Goal: Information Seeking & Learning: Learn about a topic

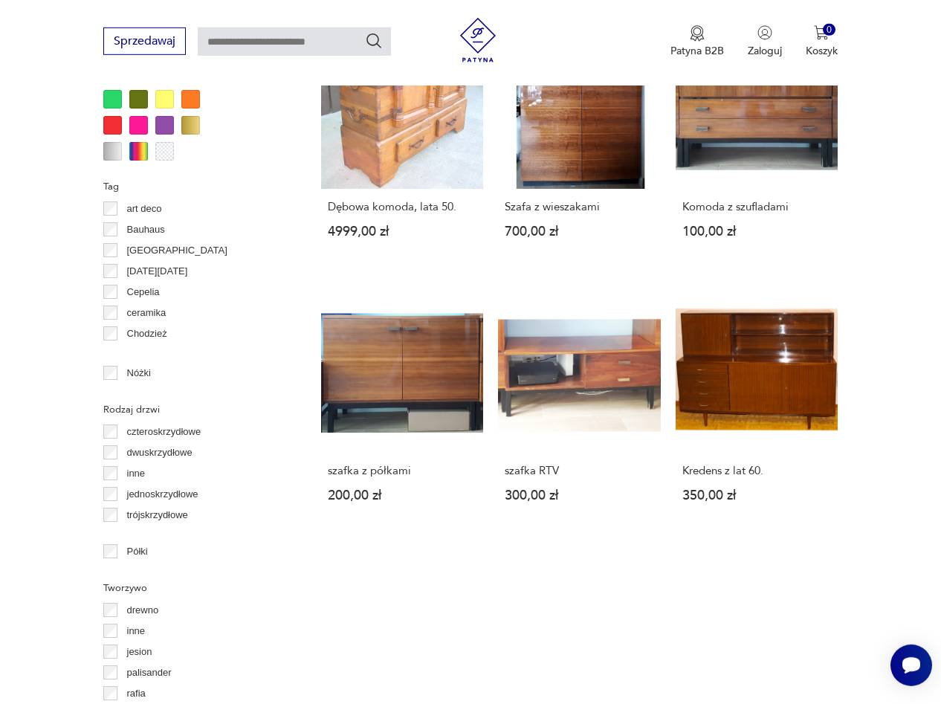
scroll to position [1488, 0]
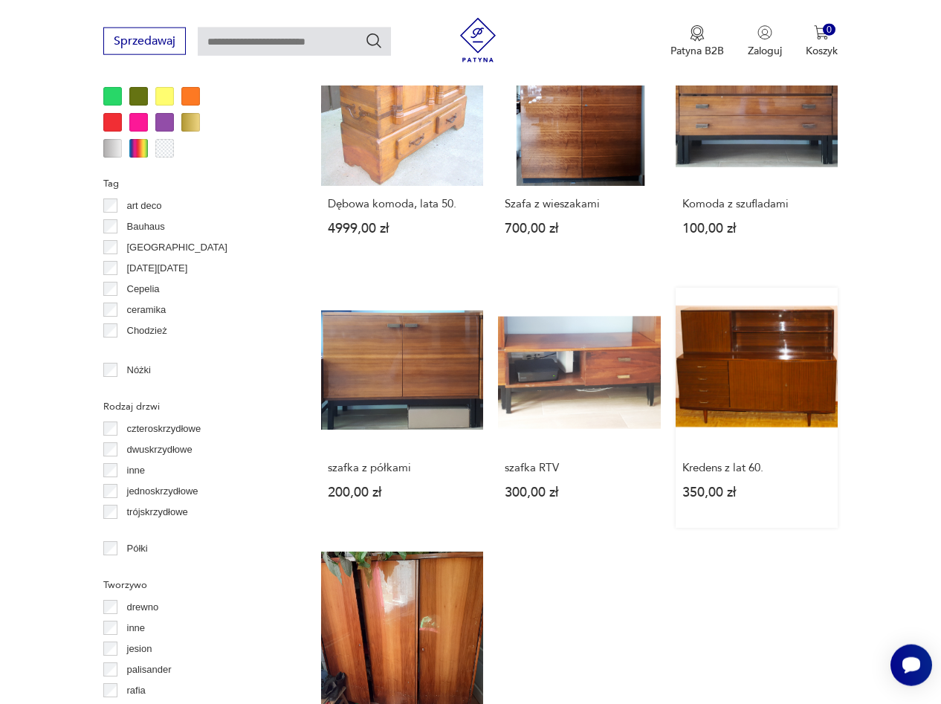
click at [796, 379] on link "Kredens z lat 60. 350,00 zł" at bounding box center [757, 408] width 162 height 240
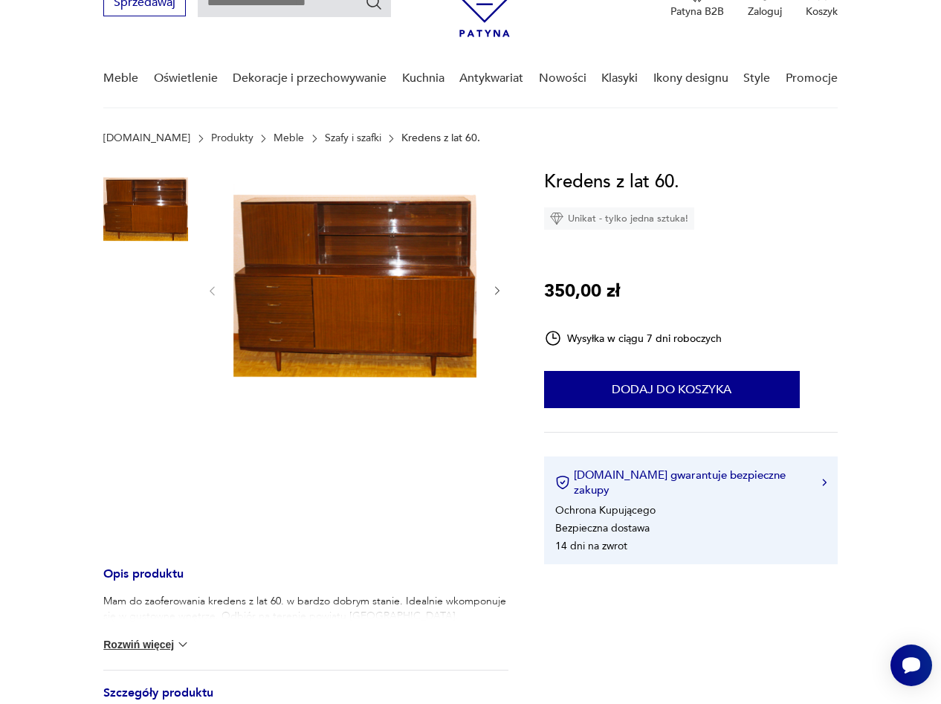
click at [302, 282] on img at bounding box center [354, 289] width 243 height 243
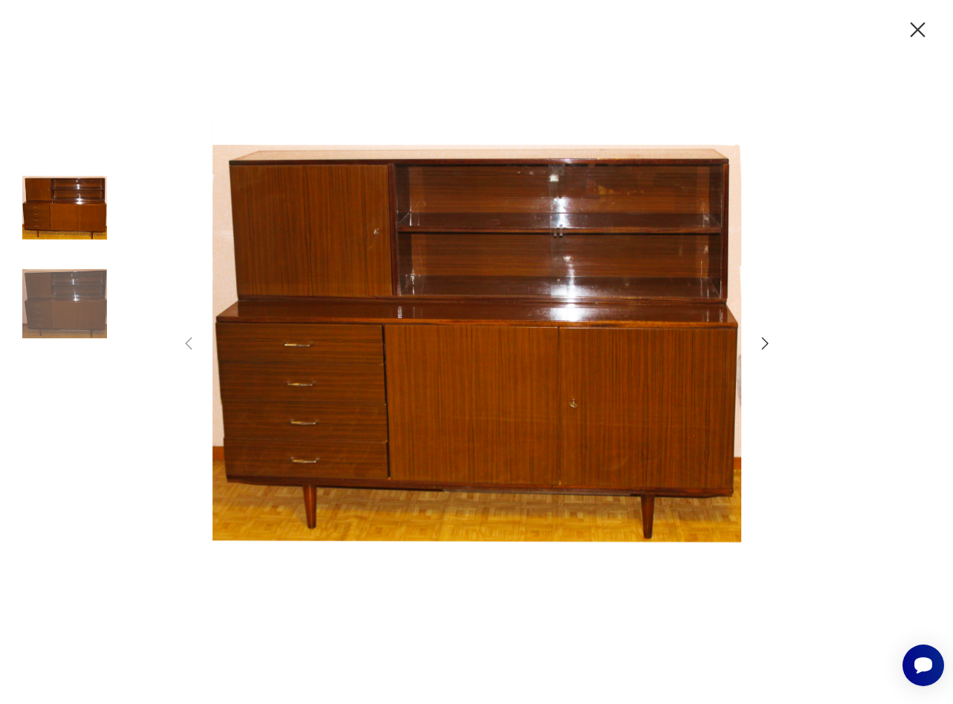
click at [764, 335] on icon "button" at bounding box center [766, 343] width 18 height 18
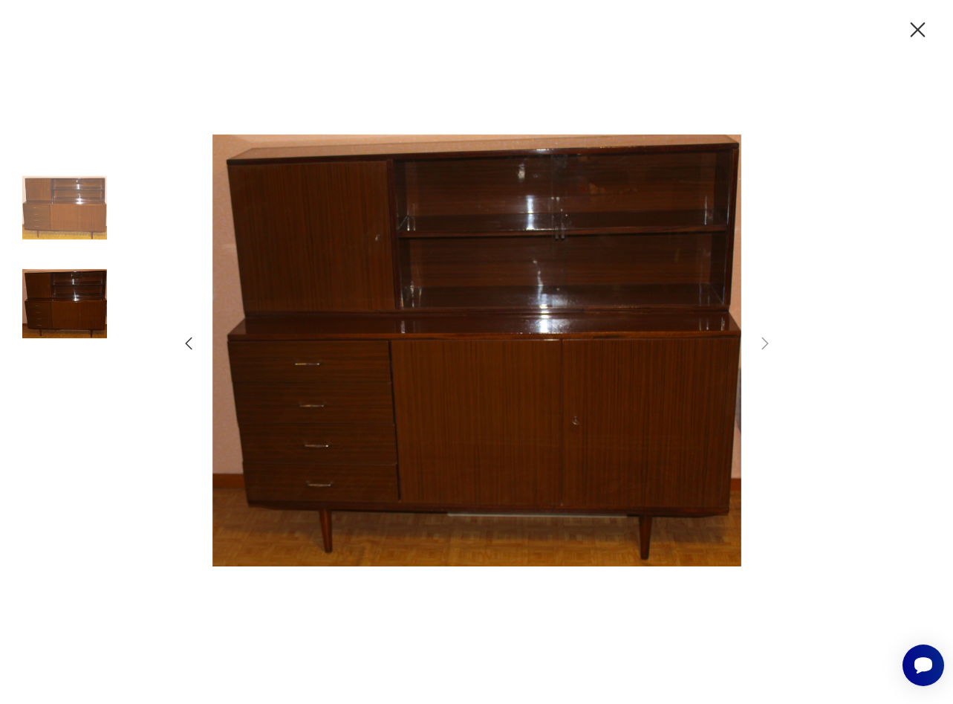
click at [190, 343] on icon "button" at bounding box center [189, 343] width 18 height 18
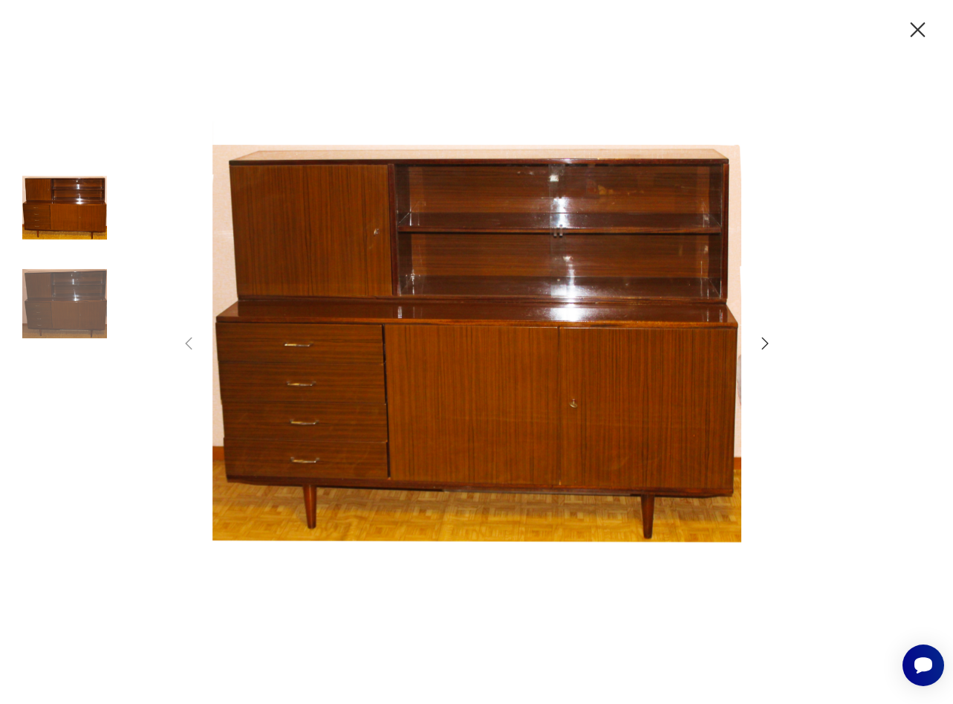
click at [922, 30] on icon "button" at bounding box center [918, 30] width 26 height 26
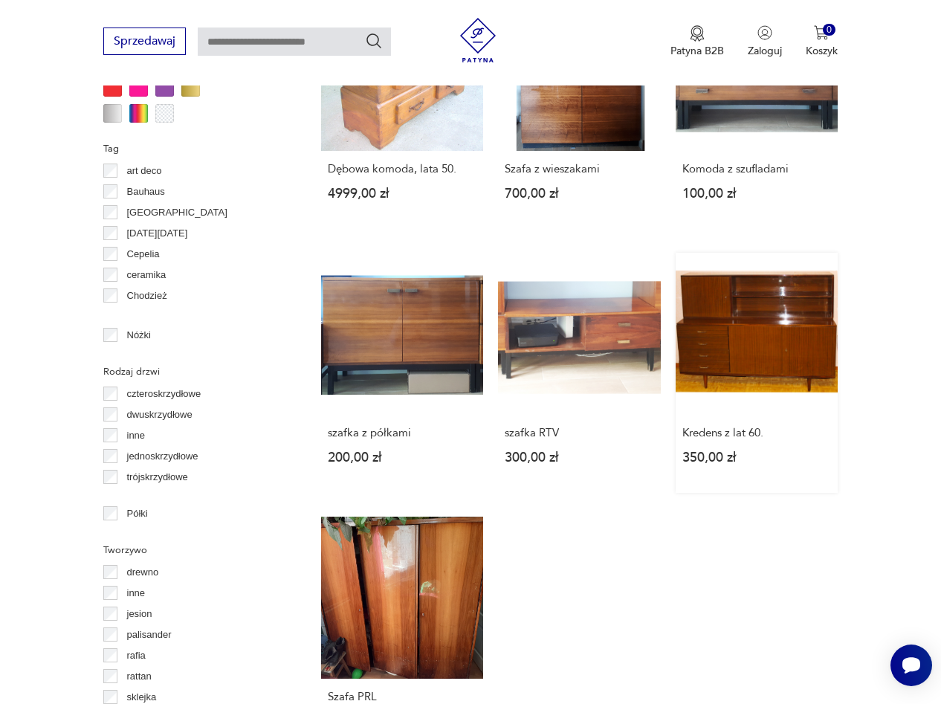
scroll to position [1750, 0]
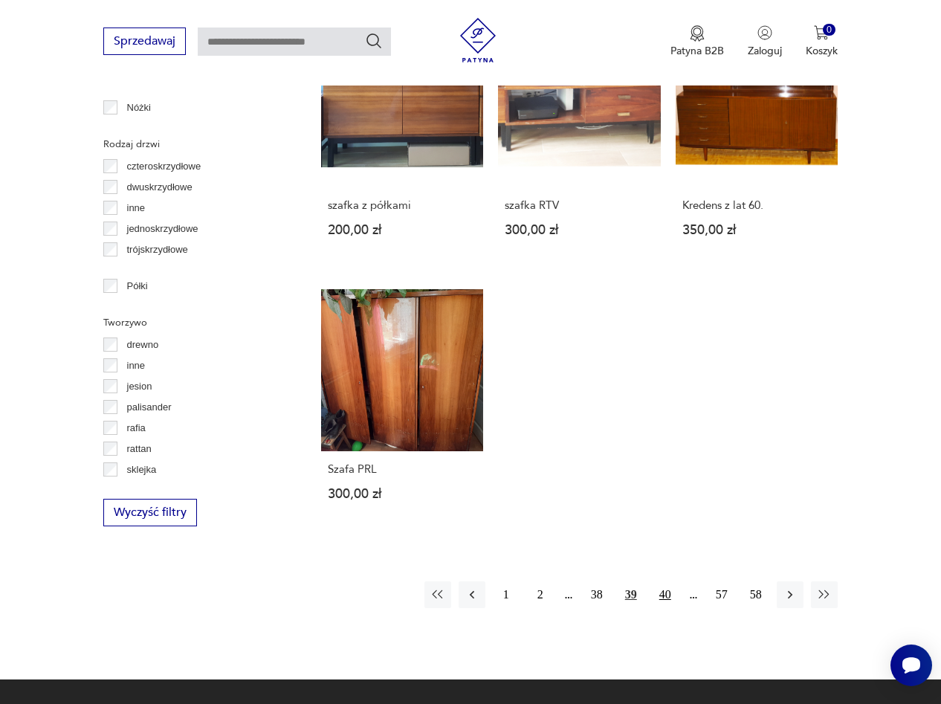
click at [667, 598] on button "40" at bounding box center [665, 594] width 27 height 27
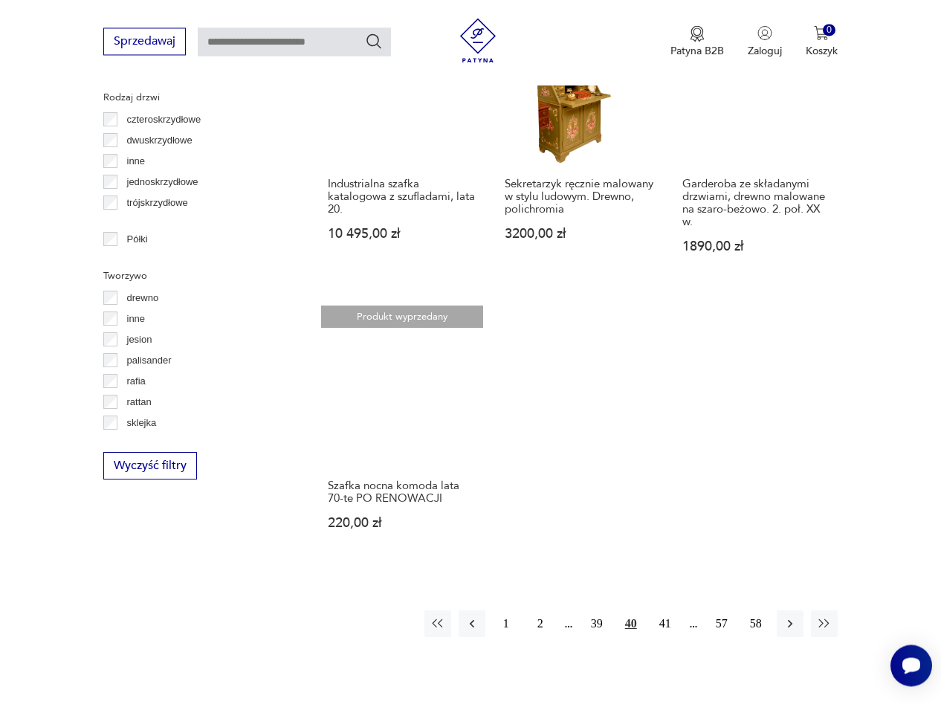
scroll to position [1911, 0]
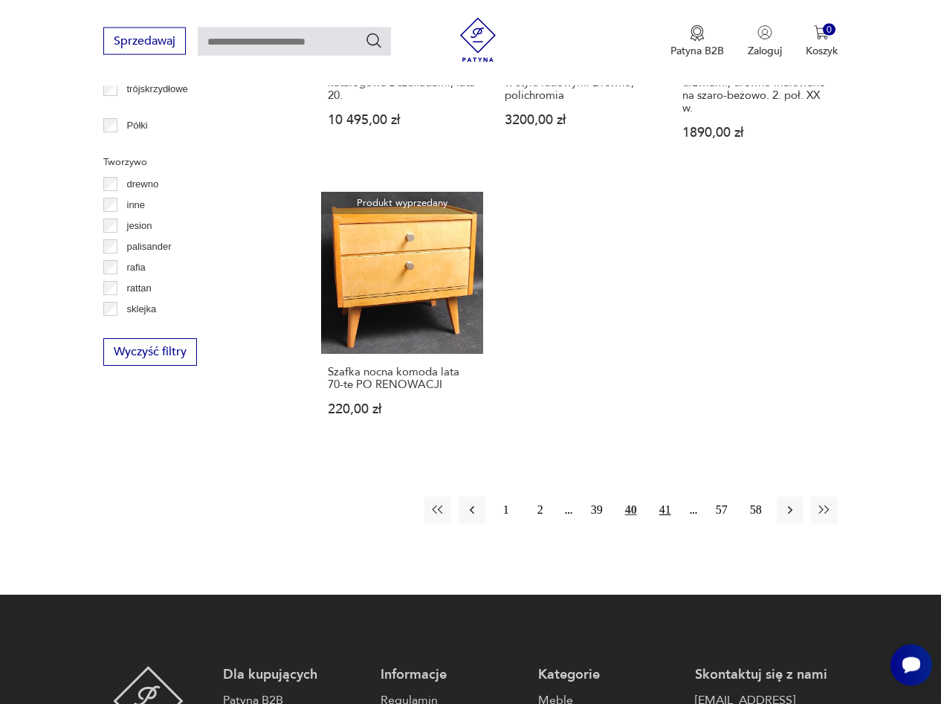
click at [670, 496] on button "41" at bounding box center [665, 509] width 27 height 27
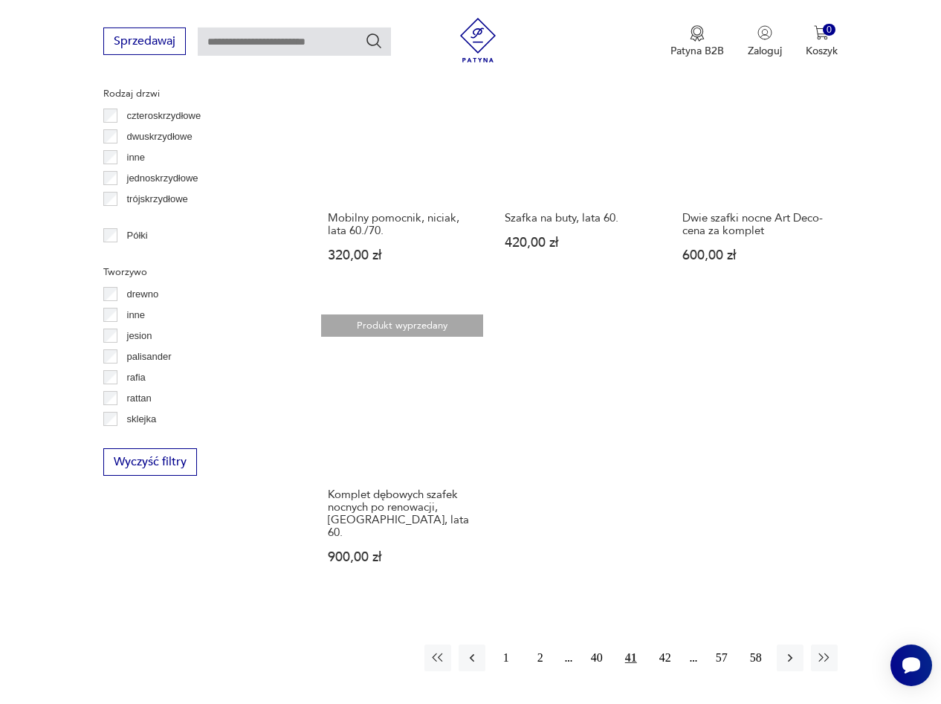
scroll to position [1911, 0]
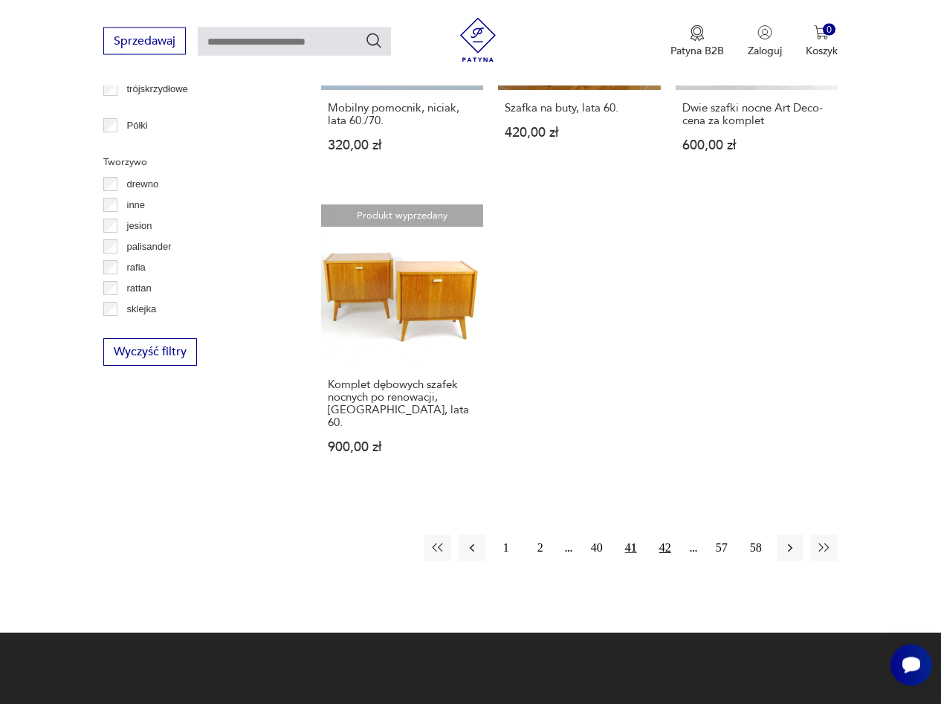
click at [670, 534] on button "42" at bounding box center [665, 547] width 27 height 27
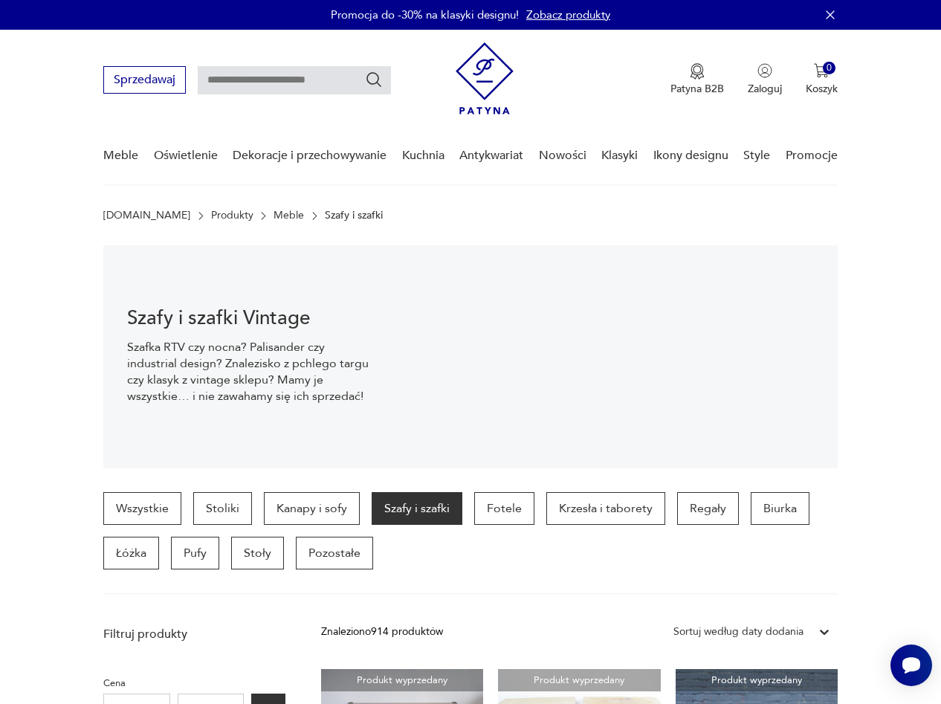
click at [484, 65] on img at bounding box center [485, 78] width 58 height 72
